Goal: Entertainment & Leisure: Consume media (video, audio)

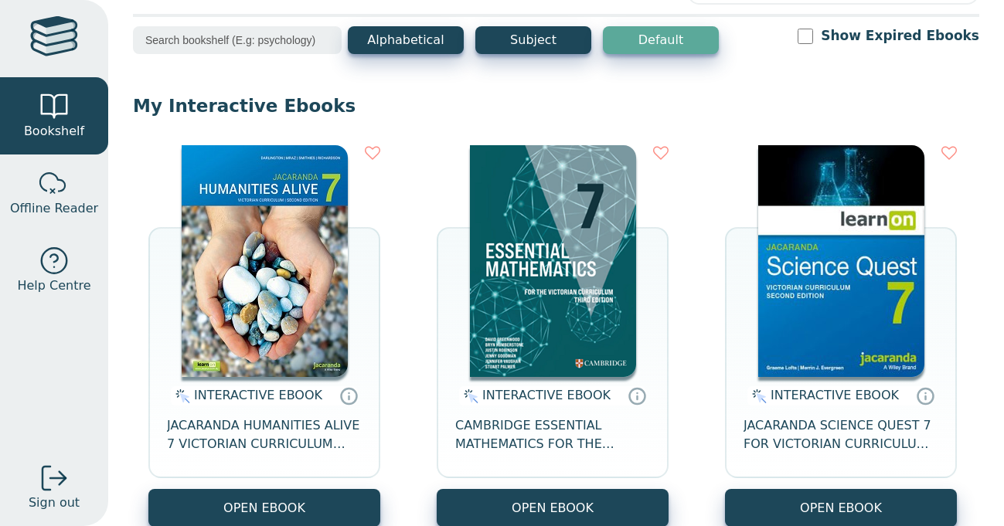
scroll to position [64, 0]
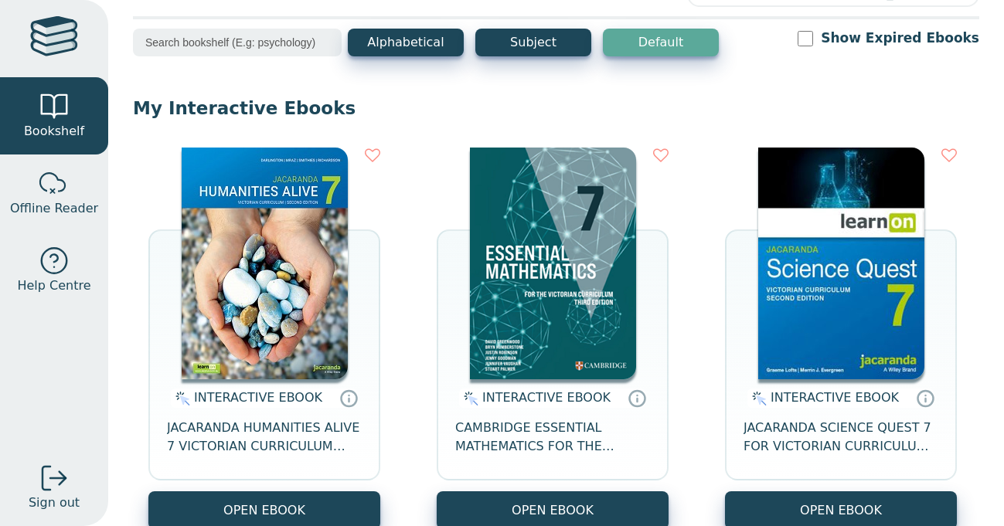
click at [301, 273] on img at bounding box center [265, 264] width 166 height 232
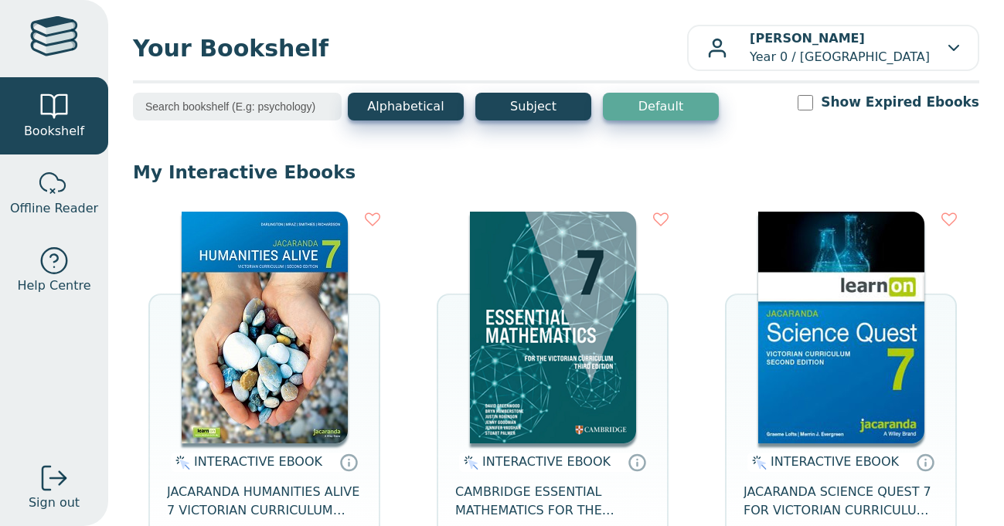
click at [301, 262] on img at bounding box center [265, 328] width 166 height 232
